Goal: Task Accomplishment & Management: Manage account settings

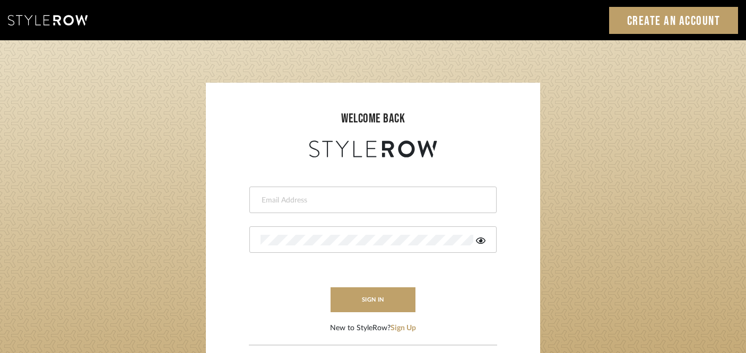
type input "[PERSON_NAME][EMAIL_ADDRESS][DOMAIN_NAME]"
click at [353, 292] on button "sign in" at bounding box center [373, 300] width 85 height 25
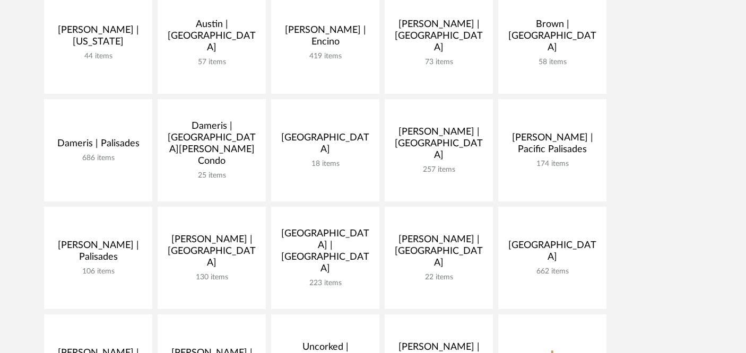
scroll to position [274, 0]
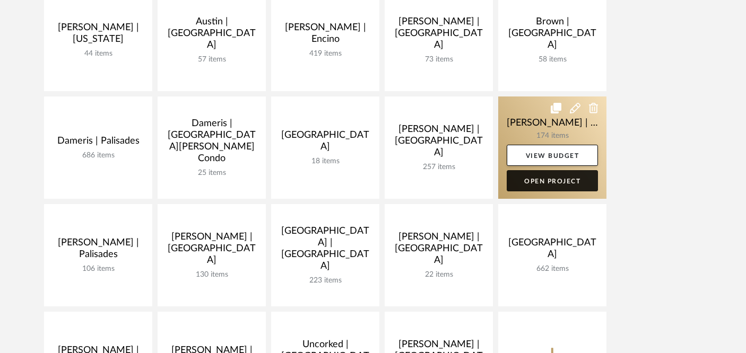
click at [562, 178] on link "Open Project" at bounding box center [552, 180] width 91 height 21
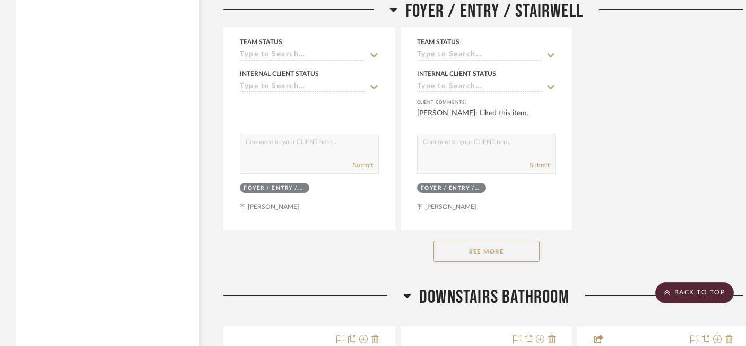
scroll to position [3560, 0]
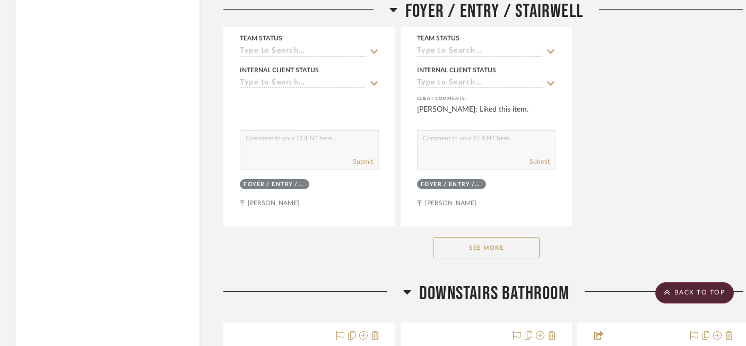
click at [511, 240] on button "See More" at bounding box center [487, 247] width 106 height 21
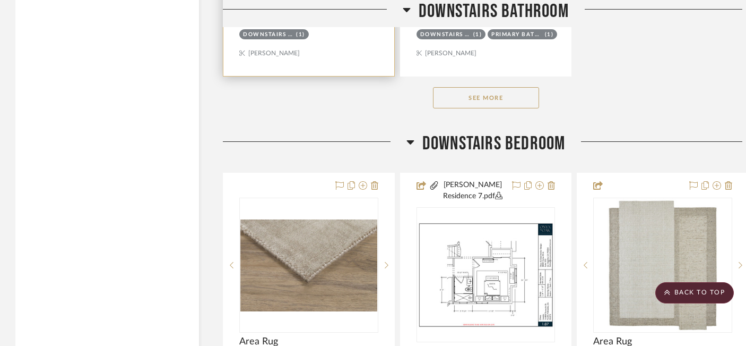
scroll to position [5700, 1]
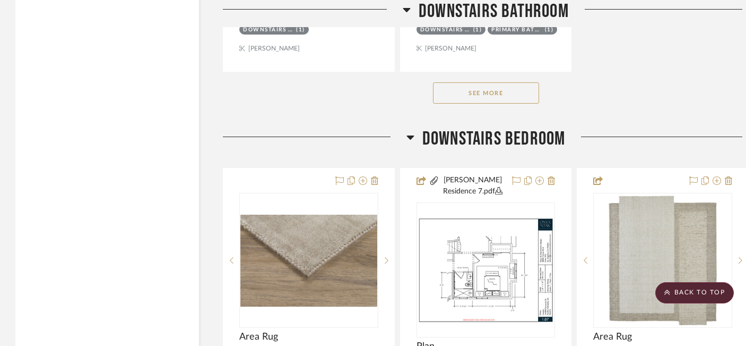
click at [477, 87] on button "See More" at bounding box center [486, 92] width 106 height 21
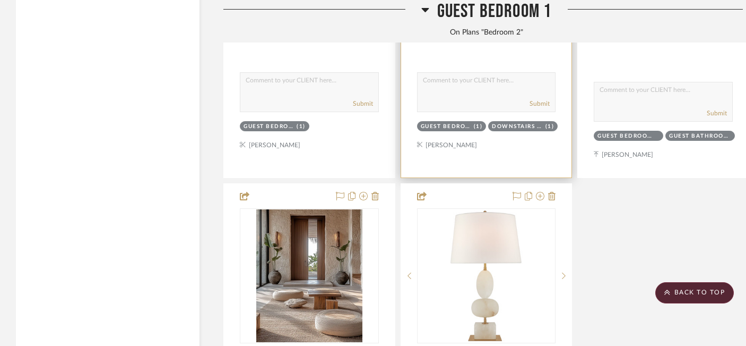
scroll to position [14731, 0]
